Goal: Task Accomplishment & Management: Manage account settings

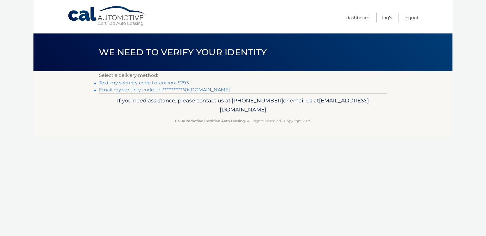
click at [156, 83] on link "Text my security code to xxx-xxx-5793" at bounding box center [144, 83] width 90 height 6
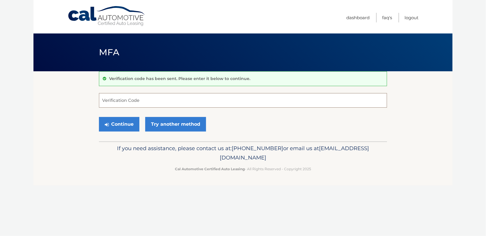
click at [149, 103] on input "Verification Code" at bounding box center [243, 100] width 288 height 15
type input "021245"
click at [121, 120] on button "Continue" at bounding box center [119, 124] width 40 height 15
click at [121, 124] on button "Continue" at bounding box center [119, 124] width 40 height 15
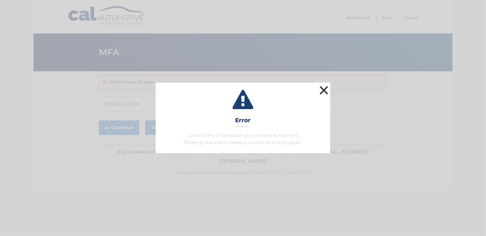
click at [324, 88] on button "×" at bounding box center [324, 90] width 12 height 12
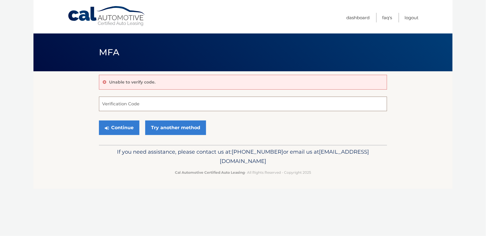
click at [141, 102] on input "Verification Code" at bounding box center [243, 104] width 288 height 15
type input "021245"
click at [111, 126] on button "Continue" at bounding box center [119, 127] width 40 height 15
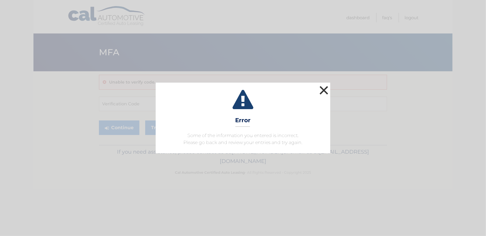
click at [324, 91] on button "×" at bounding box center [324, 90] width 12 height 12
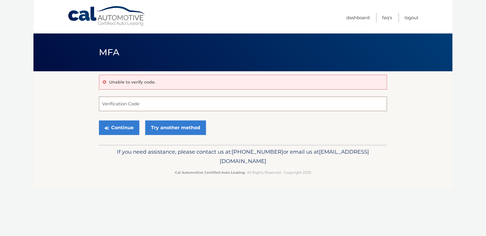
click at [111, 104] on input "Verification Code" at bounding box center [243, 104] width 288 height 15
click at [111, 103] on input "Verification Code" at bounding box center [243, 104] width 288 height 15
type input "021245"
click at [118, 124] on button "Continue" at bounding box center [119, 127] width 40 height 15
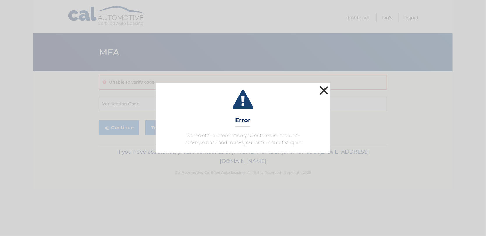
click at [325, 91] on button "×" at bounding box center [324, 90] width 12 height 12
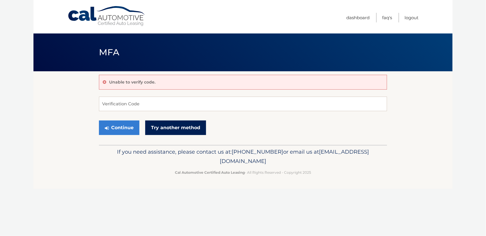
click at [194, 129] on link "Try another method" at bounding box center [175, 127] width 61 height 15
click at [105, 82] on icon at bounding box center [104, 82] width 3 height 4
click at [167, 127] on link "Try another method" at bounding box center [175, 127] width 61 height 15
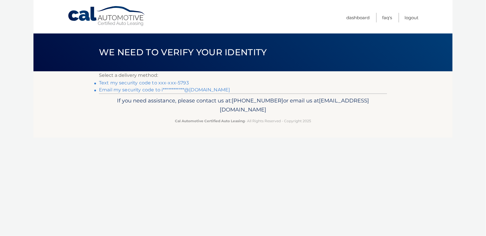
click at [142, 82] on link "Text my security code to xxx-xxx-5793" at bounding box center [144, 83] width 90 height 6
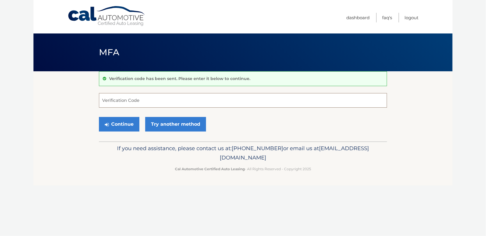
click at [120, 102] on input "Verification Code" at bounding box center [243, 100] width 288 height 15
type input "848432"
click at [117, 122] on button "Continue" at bounding box center [119, 124] width 40 height 15
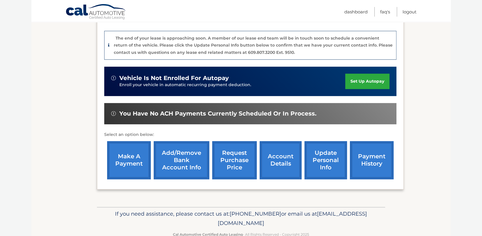
scroll to position [151, 0]
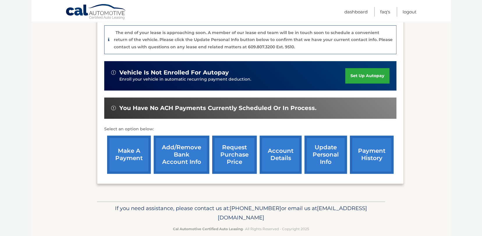
click at [288, 146] on link "account details" at bounding box center [281, 155] width 42 height 38
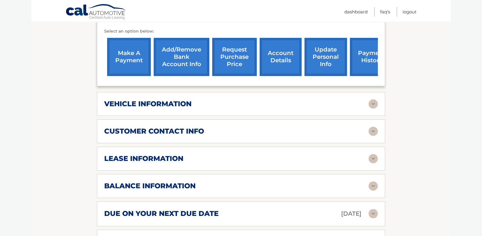
scroll to position [233, 0]
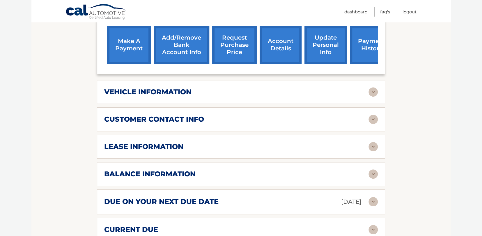
click at [374, 197] on img at bounding box center [372, 201] width 9 height 9
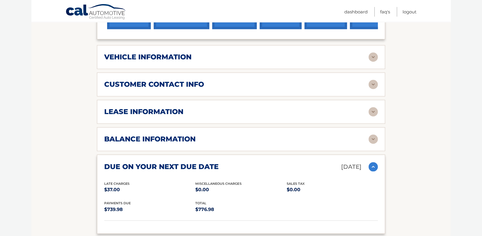
scroll to position [310, 0]
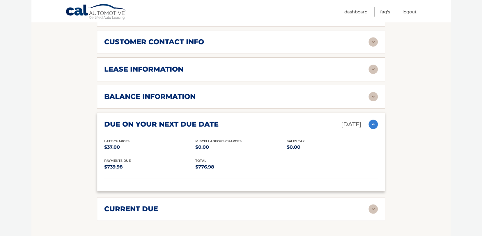
click at [374, 120] on img at bounding box center [372, 124] width 9 height 9
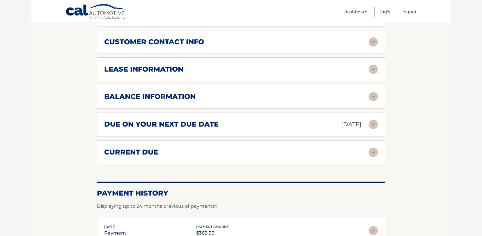
click at [373, 92] on img at bounding box center [372, 96] width 9 height 9
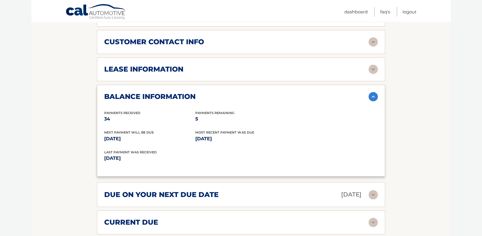
click at [373, 92] on img at bounding box center [372, 96] width 9 height 9
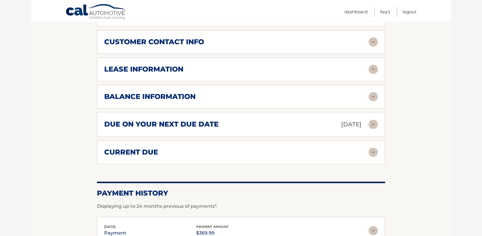
click at [373, 65] on img at bounding box center [372, 69] width 9 height 9
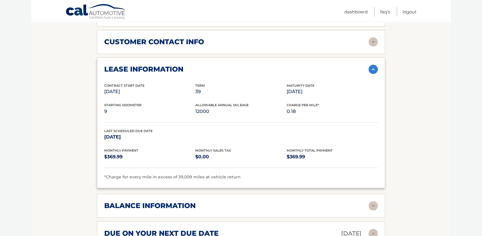
click at [373, 65] on img at bounding box center [372, 69] width 9 height 9
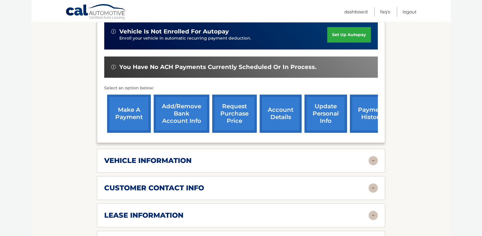
scroll to position [48, 0]
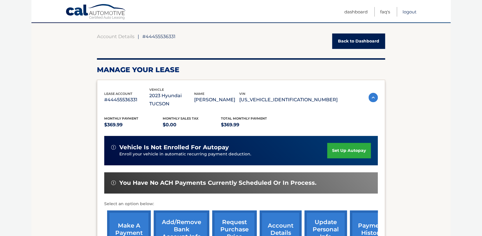
click at [408, 11] on link "Logout" at bounding box center [409, 12] width 14 height 10
